Goal: Check status: Check status

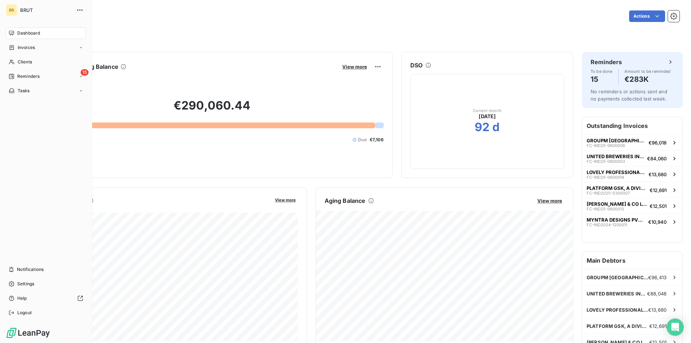
click at [20, 33] on span "Dashboard" at bounding box center [28, 33] width 23 height 6
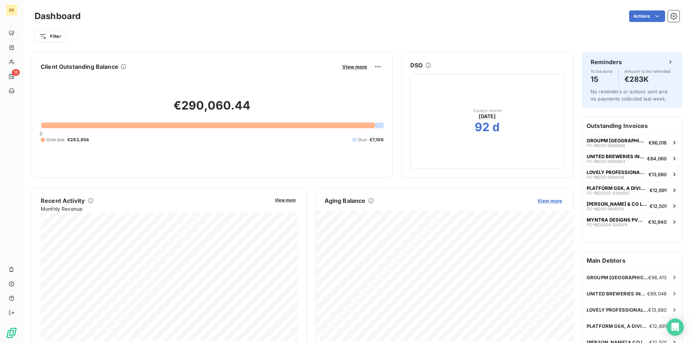
click at [549, 200] on span "View more" at bounding box center [549, 201] width 25 height 6
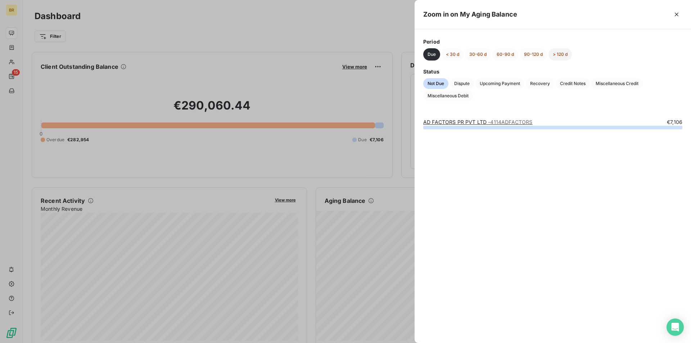
click at [557, 56] on button "> 120 d" at bounding box center [560, 54] width 23 height 12
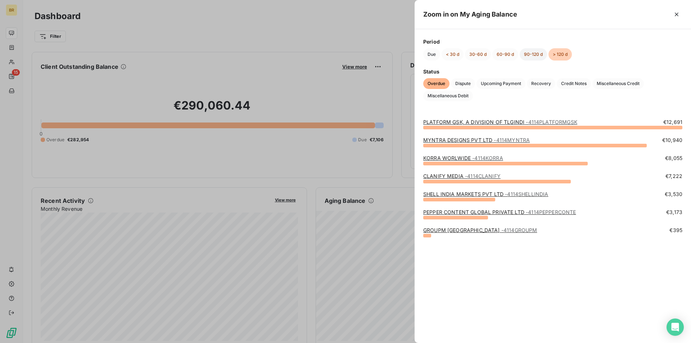
click at [537, 52] on button "90-120 d" at bounding box center [533, 54] width 27 height 12
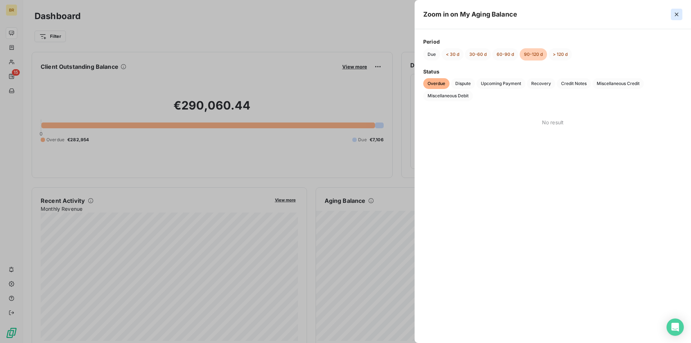
click at [680, 18] on icon "button" at bounding box center [676, 14] width 7 height 7
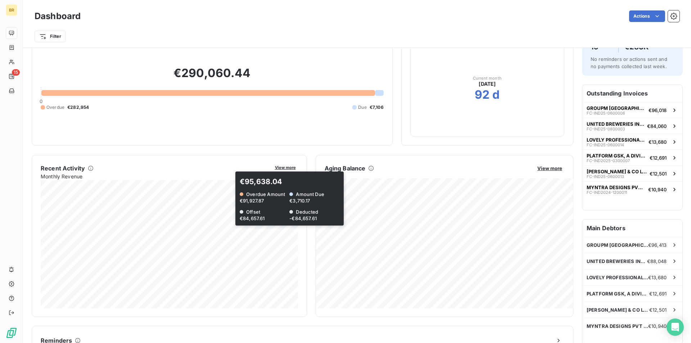
scroll to position [34, 0]
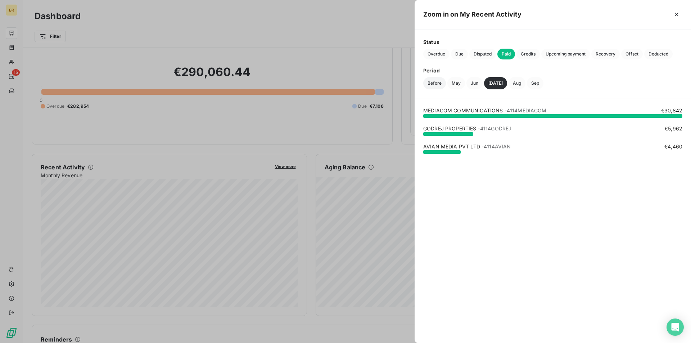
click at [435, 82] on button "Before" at bounding box center [434, 83] width 23 height 12
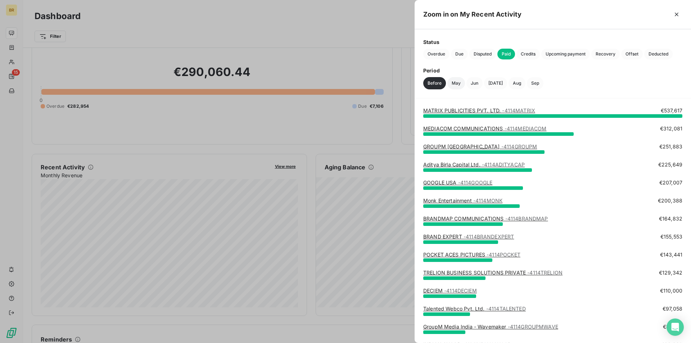
click at [454, 86] on button "May" at bounding box center [456, 83] width 18 height 12
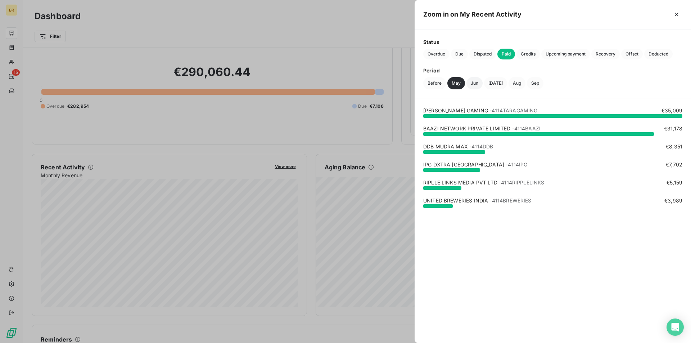
click at [475, 84] on button "Jun" at bounding box center [475, 83] width 16 height 12
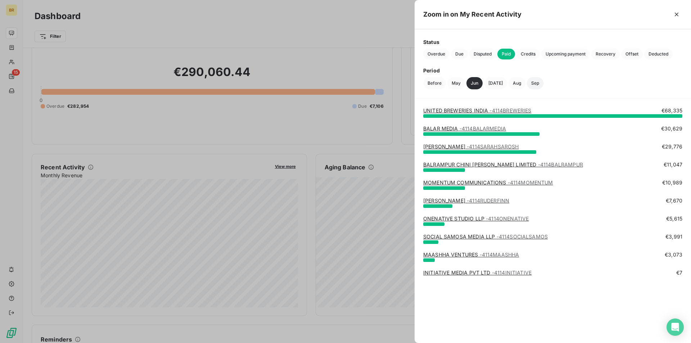
click at [530, 84] on button "Sep" at bounding box center [535, 83] width 17 height 12
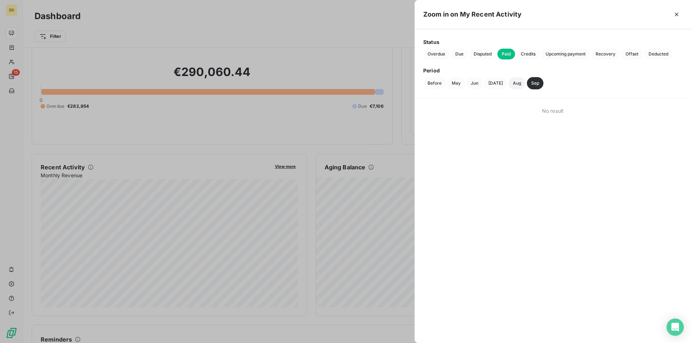
click at [510, 82] on button "Aug" at bounding box center [517, 83] width 17 height 12
click at [497, 84] on button "Jul" at bounding box center [495, 83] width 23 height 12
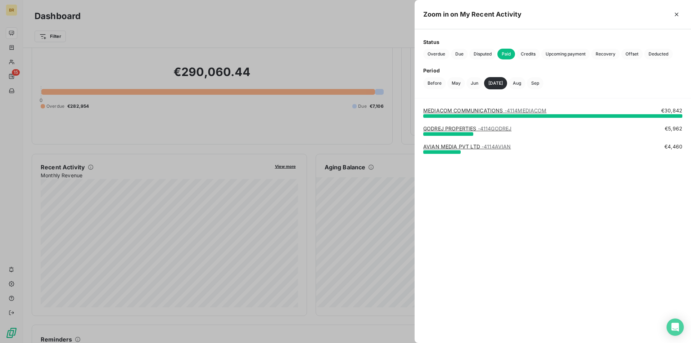
click at [332, 28] on div at bounding box center [345, 171] width 691 height 343
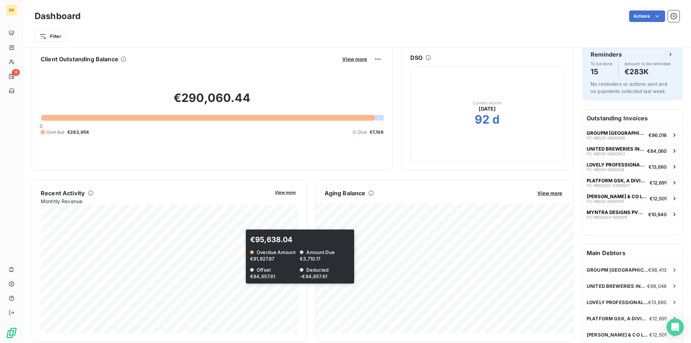
scroll to position [6, 0]
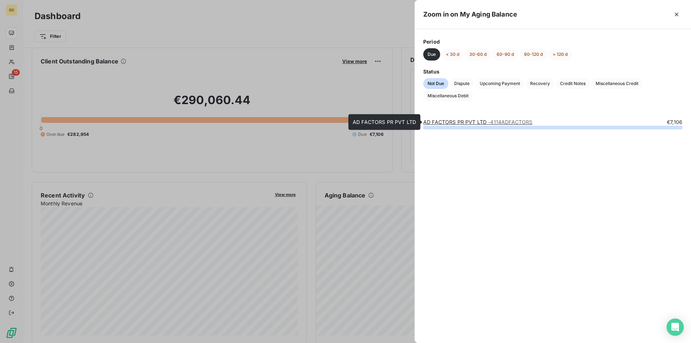
click at [448, 121] on link "AD FACTORS PR PVT LTD - 4114ADFACTORS" at bounding box center [477, 122] width 109 height 6
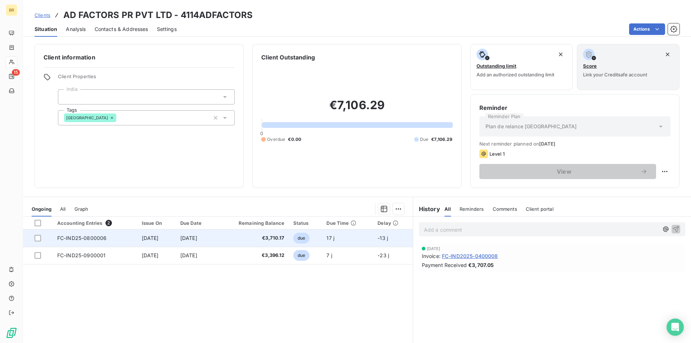
click at [165, 242] on td "Aug 29, 2025" at bounding box center [157, 237] width 39 height 17
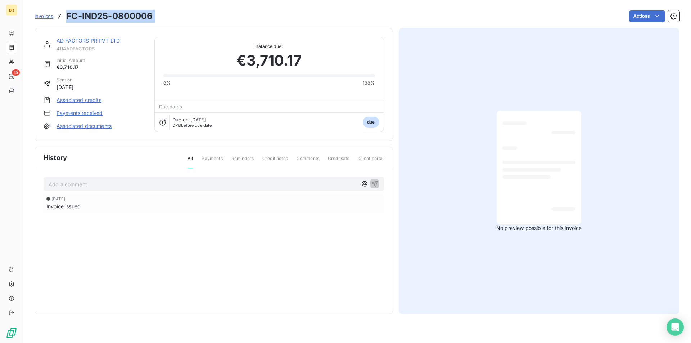
drag, startPoint x: 66, startPoint y: 15, endPoint x: 198, endPoint y: 14, distance: 132.1
click at [198, 14] on div "Invoices FC-IND25-0800006 Actions" at bounding box center [357, 16] width 645 height 15
